Goal: Use online tool/utility: Utilize a website feature to perform a specific function

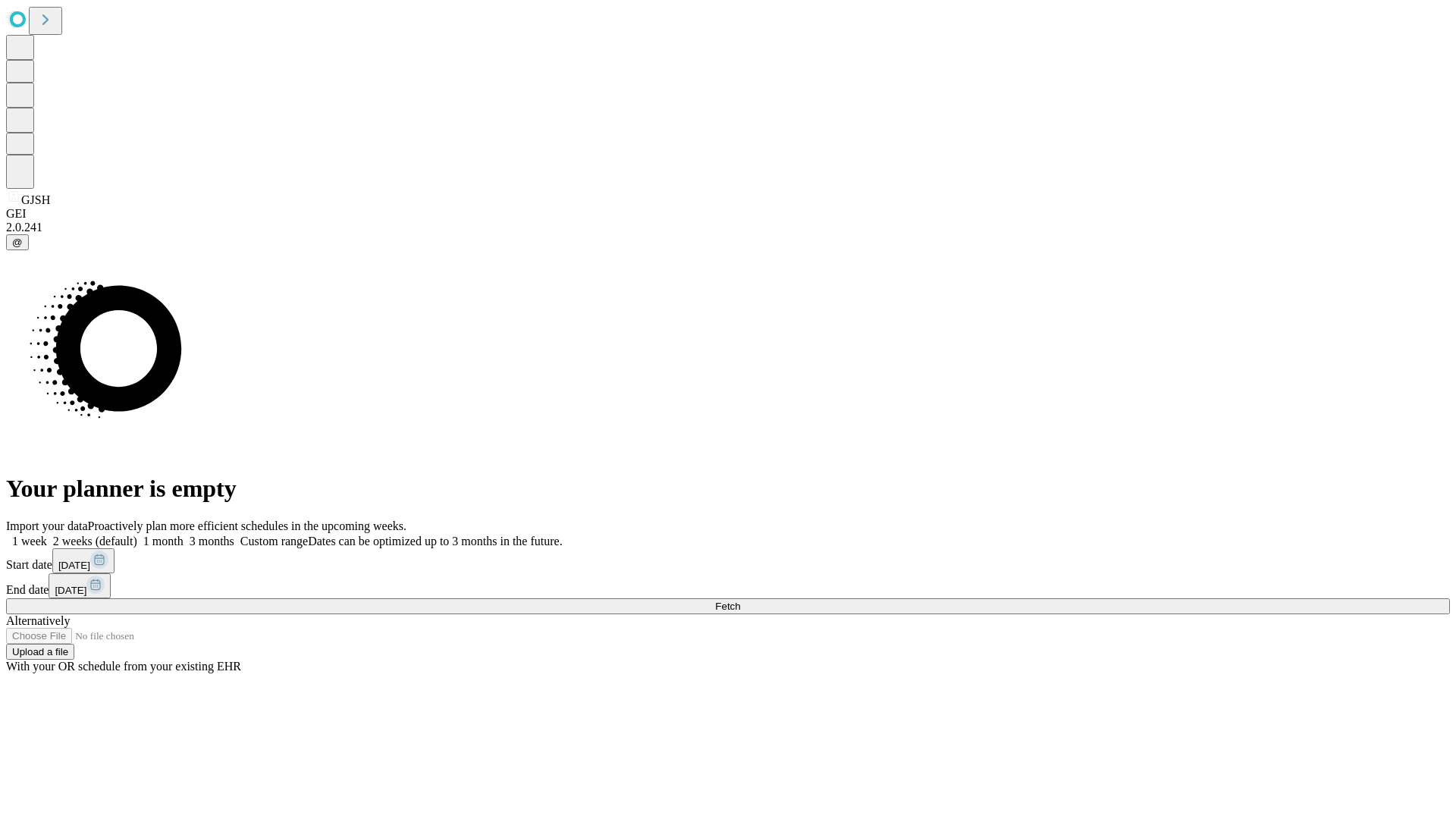
click at [740, 601] on span "Fetch" at bounding box center [728, 607] width 25 height 12
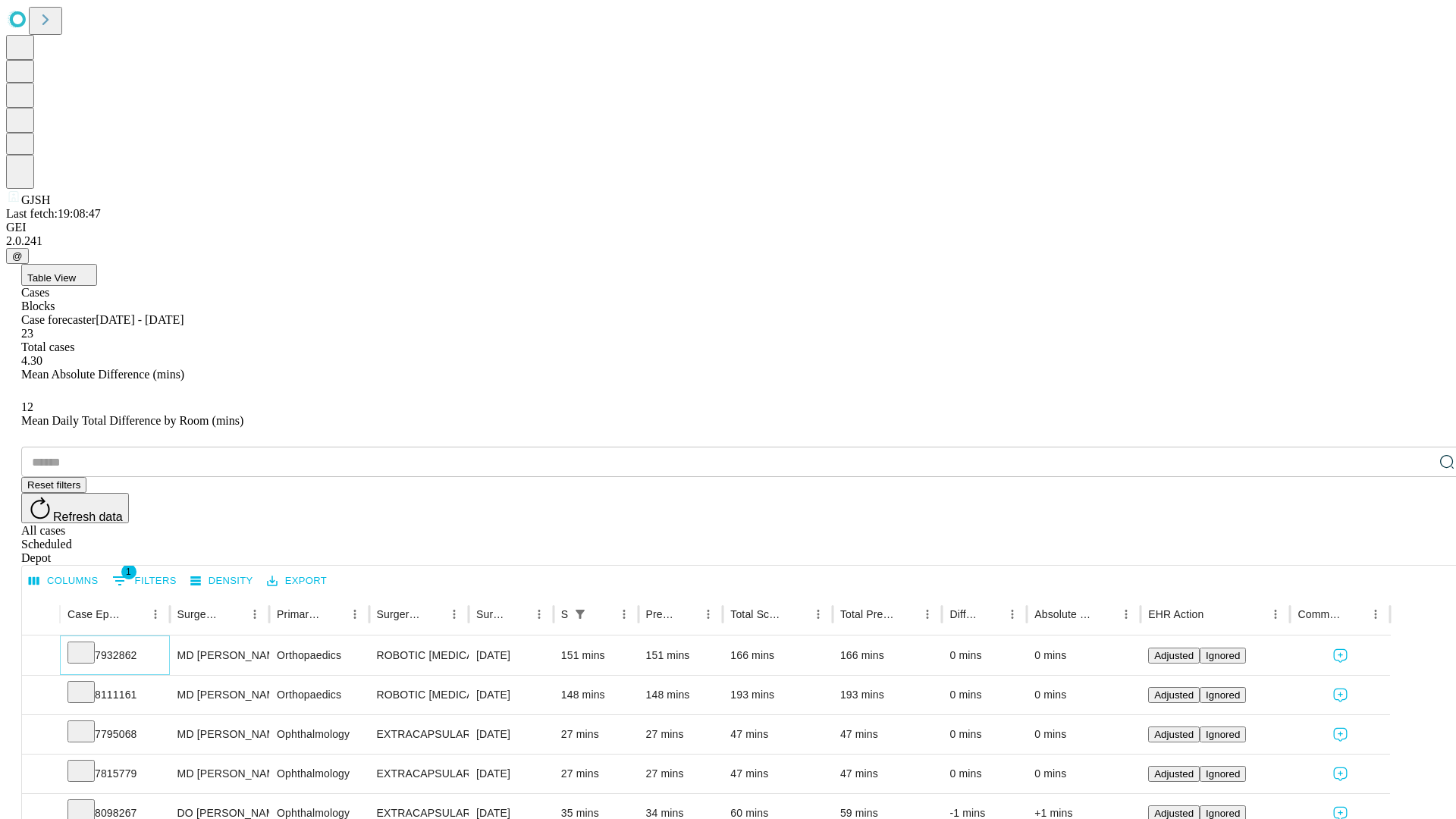
click at [89, 644] on icon at bounding box center [81, 651] width 15 height 15
